Goal: Task Accomplishment & Management: Manage account settings

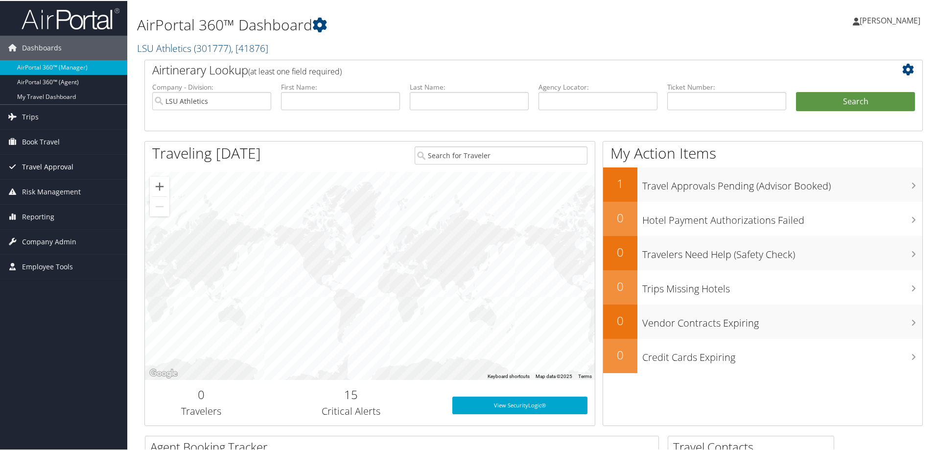
click at [46, 166] on span "Travel Approval" at bounding box center [47, 166] width 51 height 24
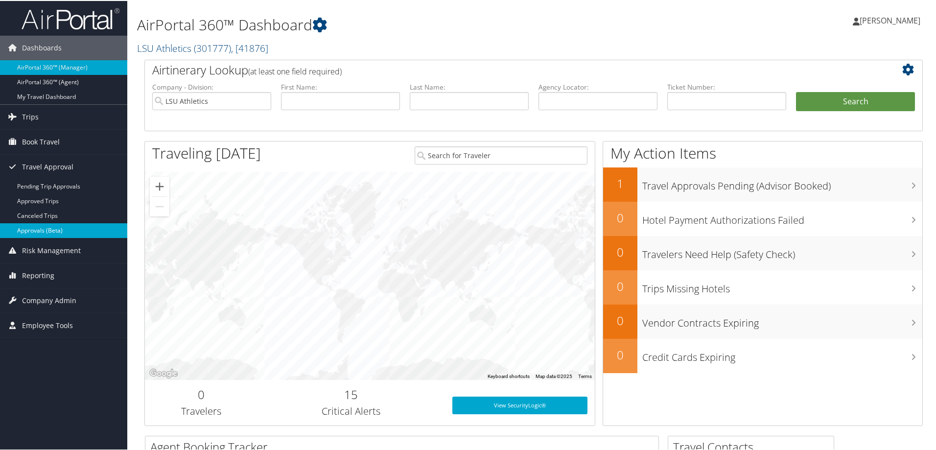
click at [59, 230] on link "Approvals (Beta)" at bounding box center [63, 229] width 127 height 15
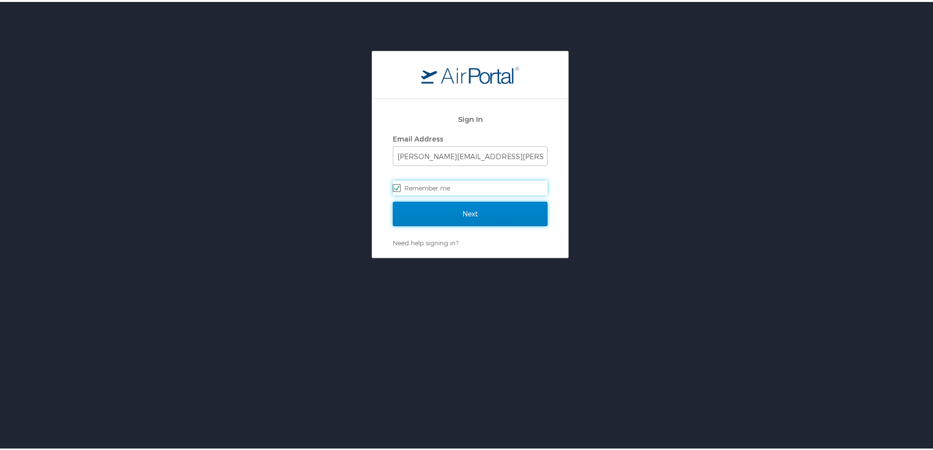
click at [444, 210] on input "Next" at bounding box center [470, 212] width 155 height 24
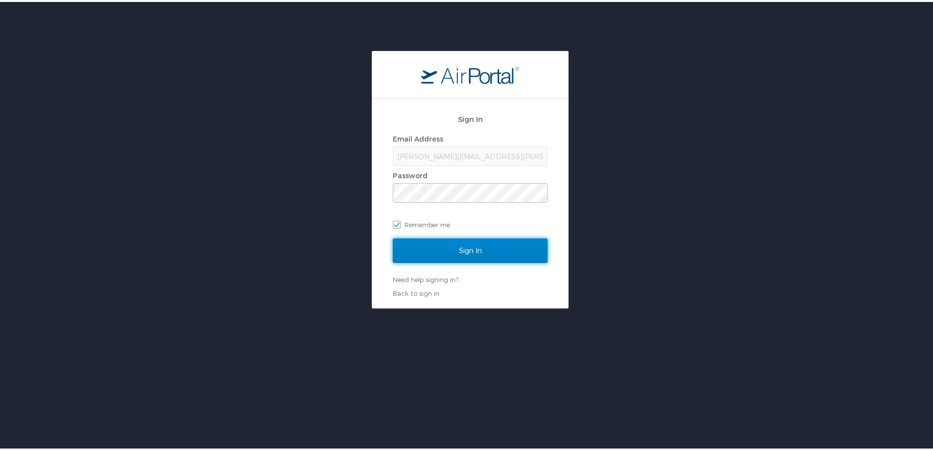
click at [446, 247] on input "Sign In" at bounding box center [470, 249] width 155 height 24
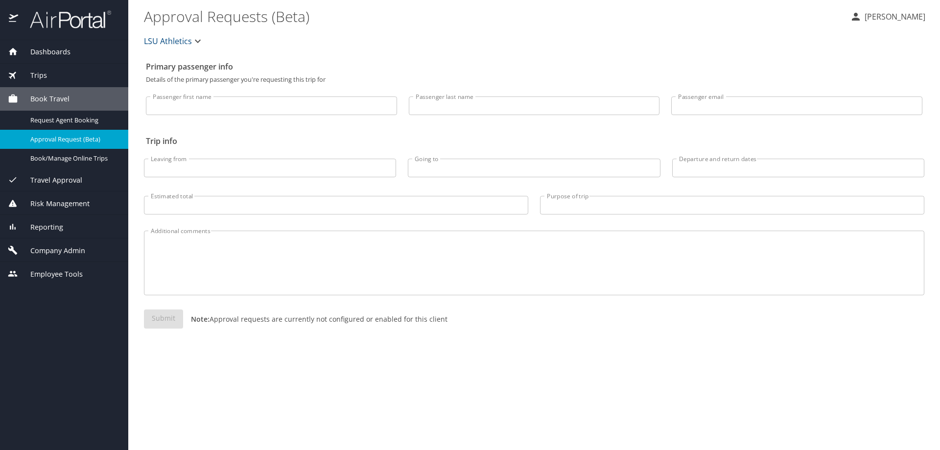
click at [59, 181] on span "Travel Approval" at bounding box center [50, 180] width 64 height 11
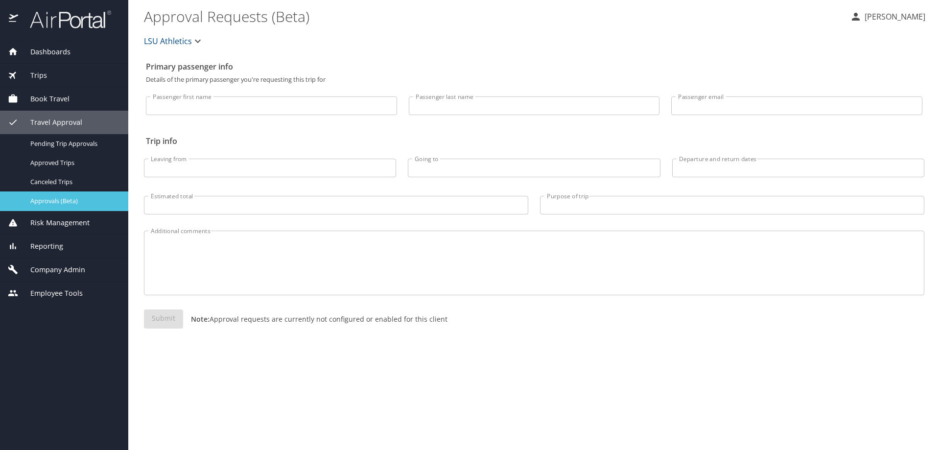
click at [72, 203] on span "Approvals (Beta)" at bounding box center [73, 200] width 86 height 9
